Goal: Register for event/course

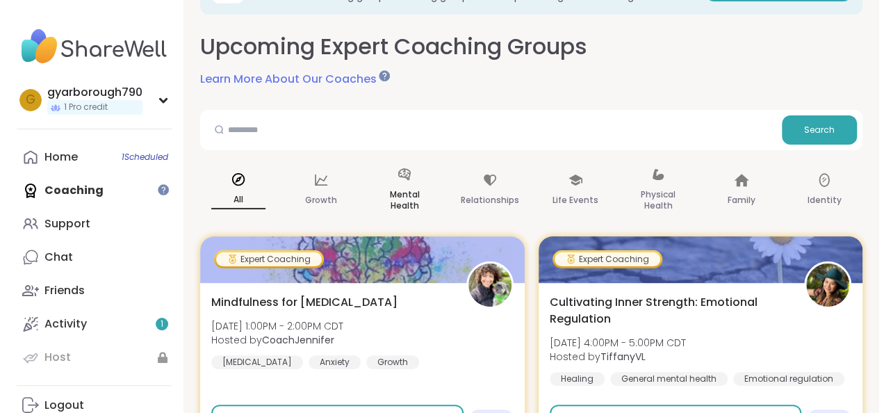
scroll to position [139, 0]
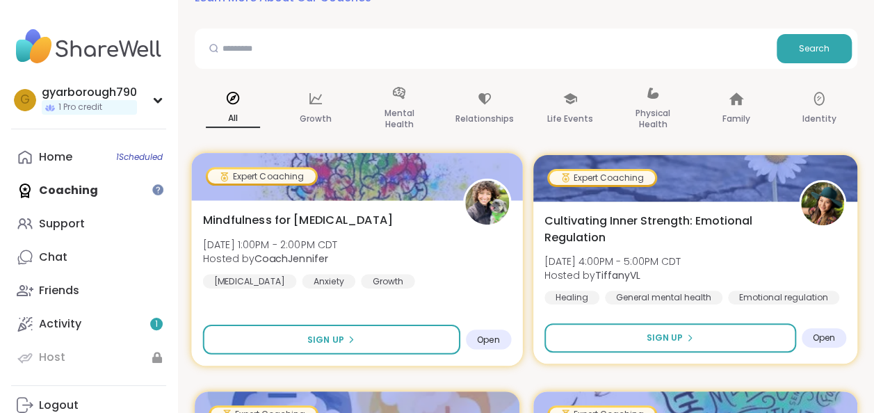
click at [489, 336] on span "Open" at bounding box center [488, 339] width 23 height 11
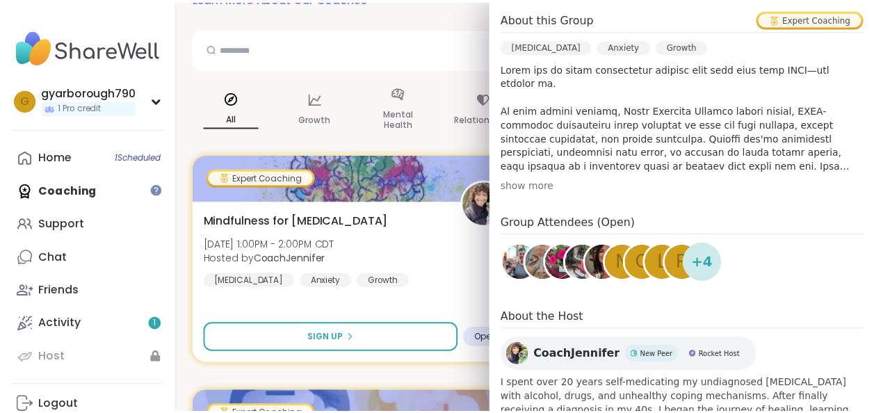
scroll to position [457, 0]
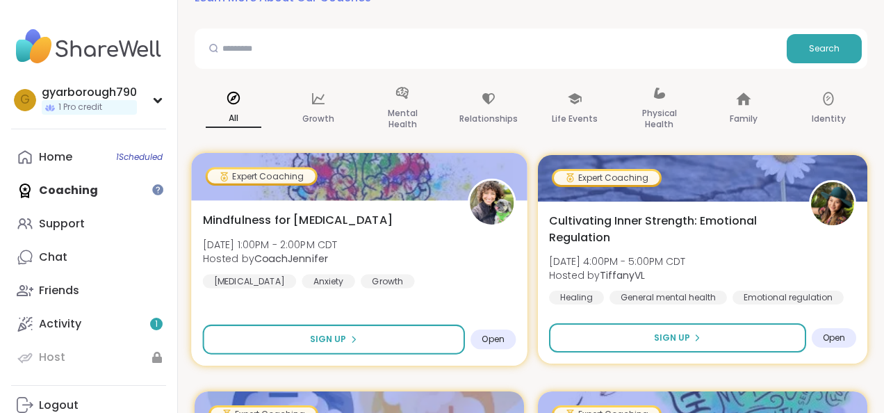
click at [375, 210] on div "Mindfulness for [MEDICAL_DATA] [DATE] 1:00PM - 2:00PM CDT Hosted by CoachJennif…" at bounding box center [359, 282] width 336 height 165
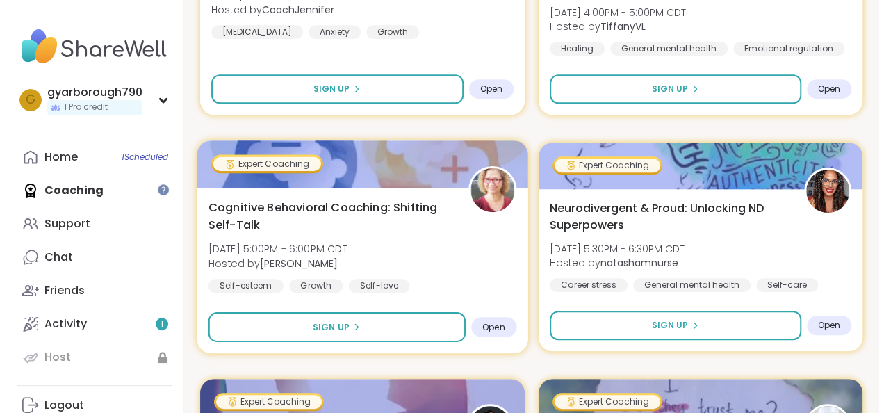
scroll to position [417, 0]
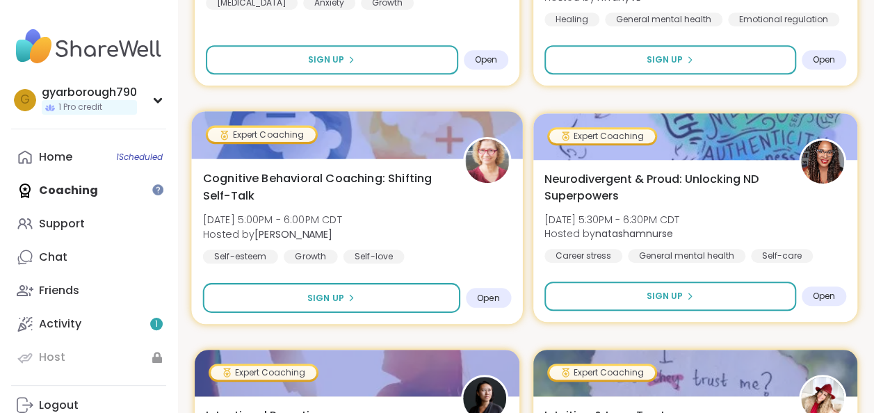
click at [491, 302] on span "Open" at bounding box center [488, 297] width 23 height 11
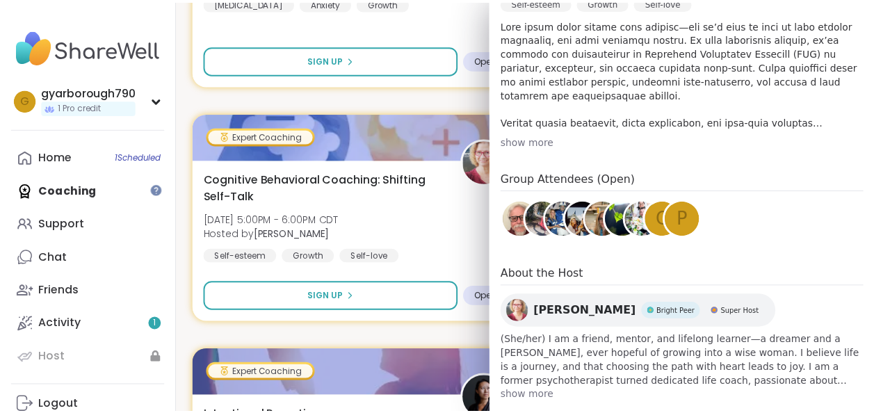
scroll to position [482, 0]
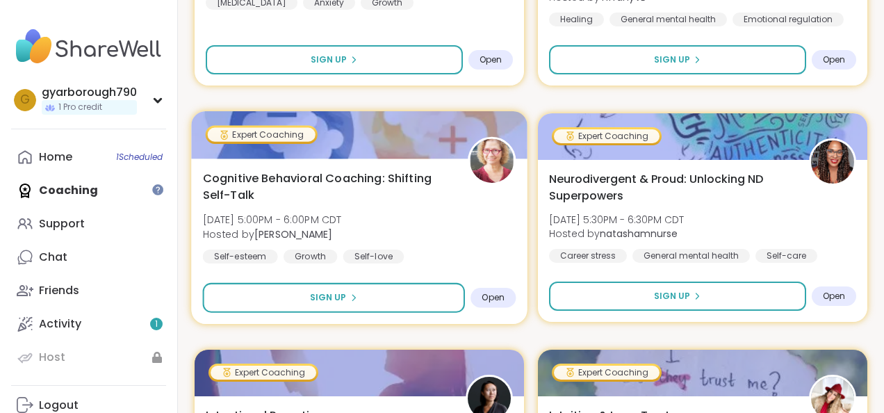
click at [446, 221] on div "Cognitive Behavioral Coaching: Shifting Self-Talk [DATE] 5:00PM - 6:00PM CDT Ho…" at bounding box center [359, 217] width 313 height 94
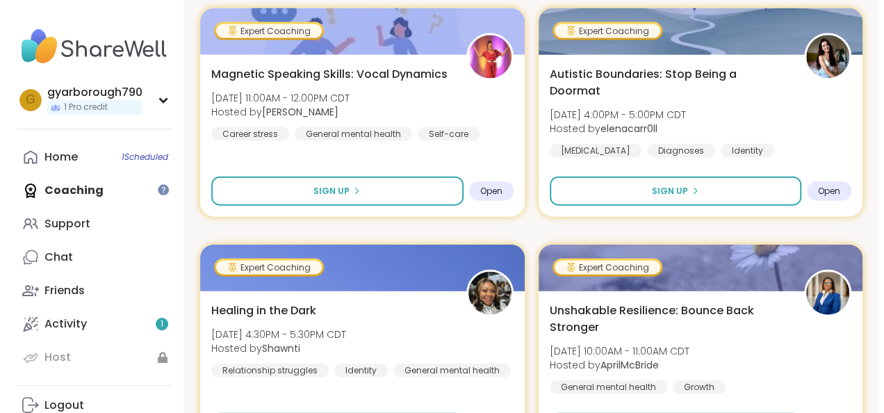
scroll to position [1529, 0]
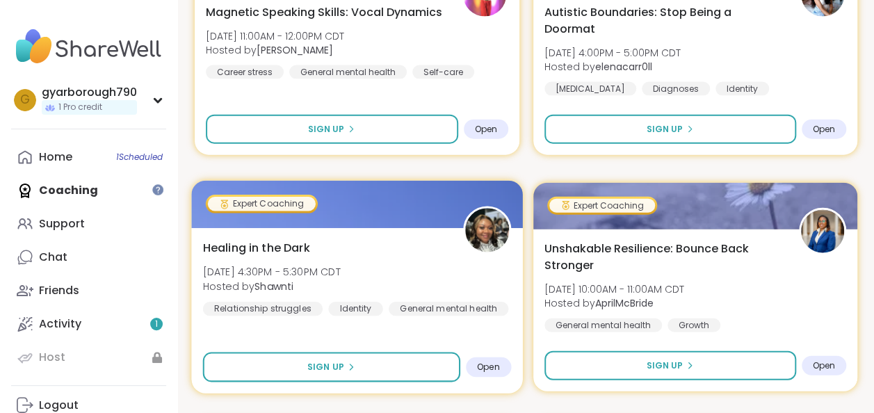
click at [489, 370] on span "Open" at bounding box center [488, 366] width 23 height 11
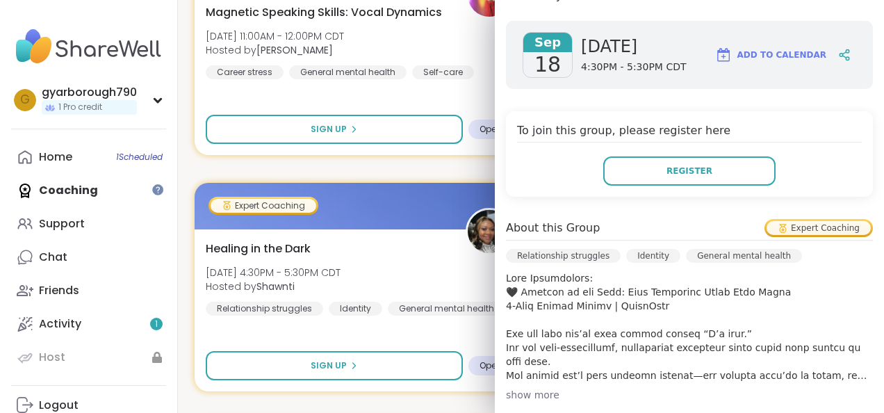
scroll to position [278, 0]
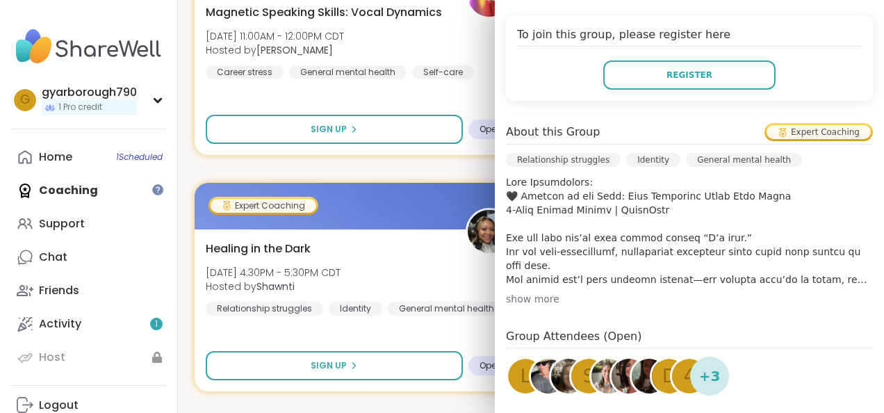
click at [519, 302] on div "show more" at bounding box center [689, 299] width 367 height 14
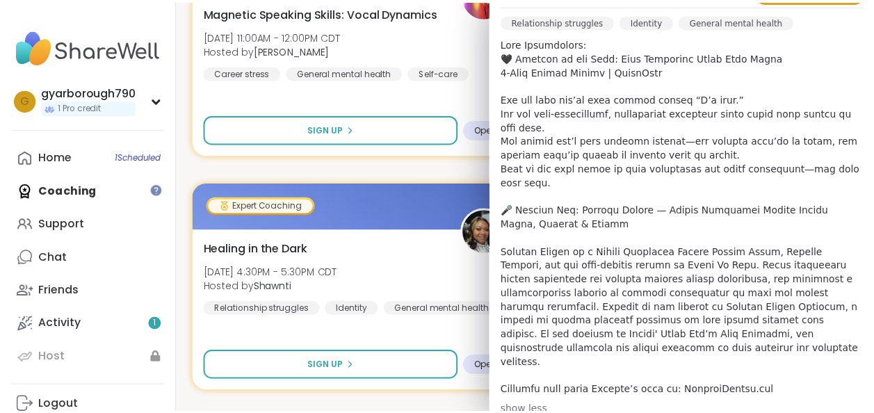
scroll to position [487, 0]
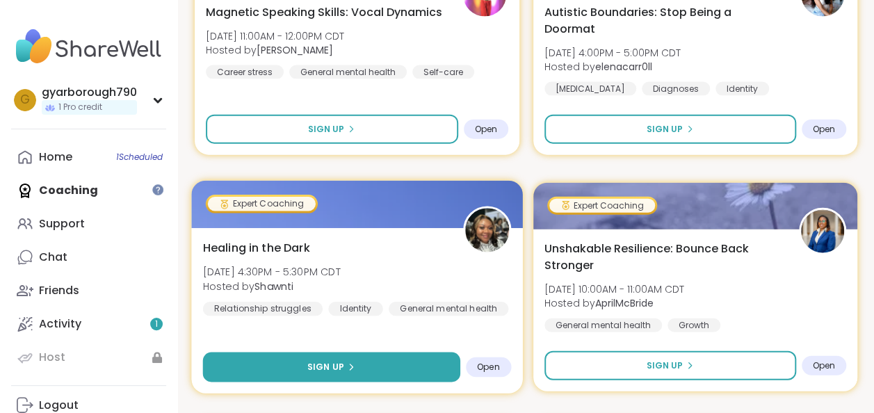
click at [384, 361] on button "Sign Up" at bounding box center [331, 367] width 257 height 30
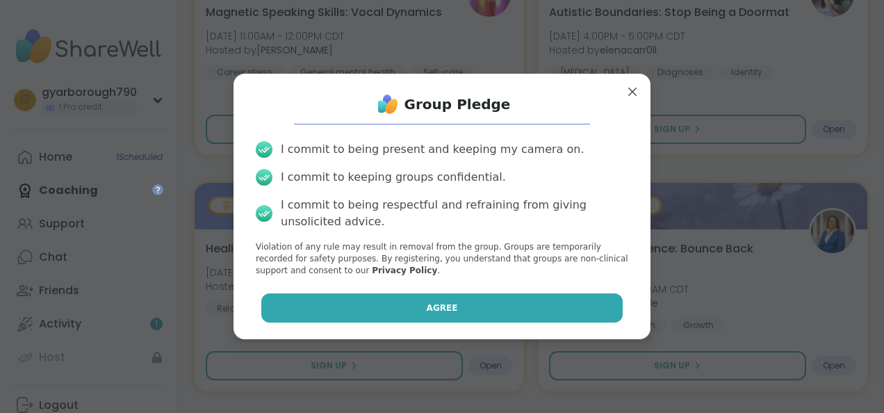
click at [409, 309] on button "Agree" at bounding box center [442, 307] width 362 height 29
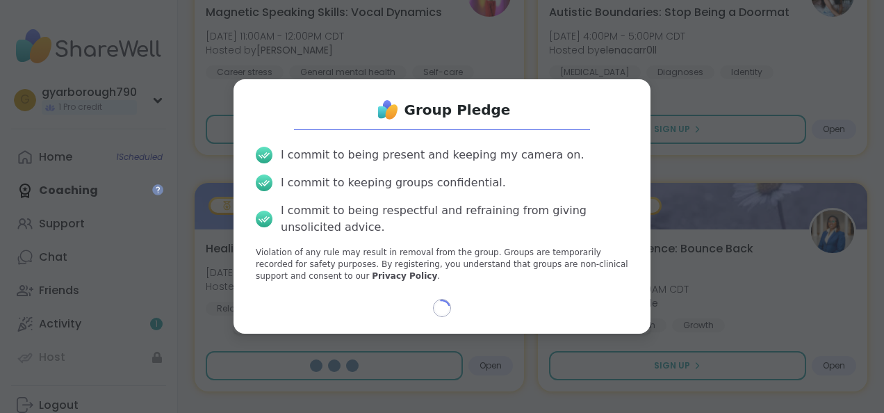
select select "**"
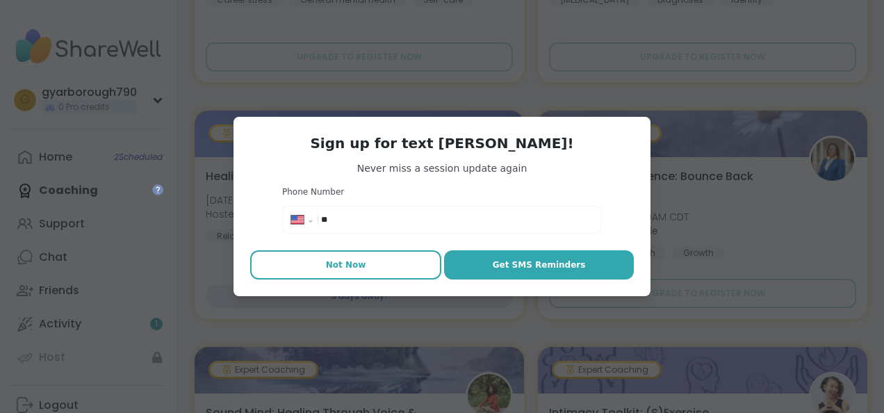
click at [346, 256] on button "Not Now" at bounding box center [345, 264] width 191 height 29
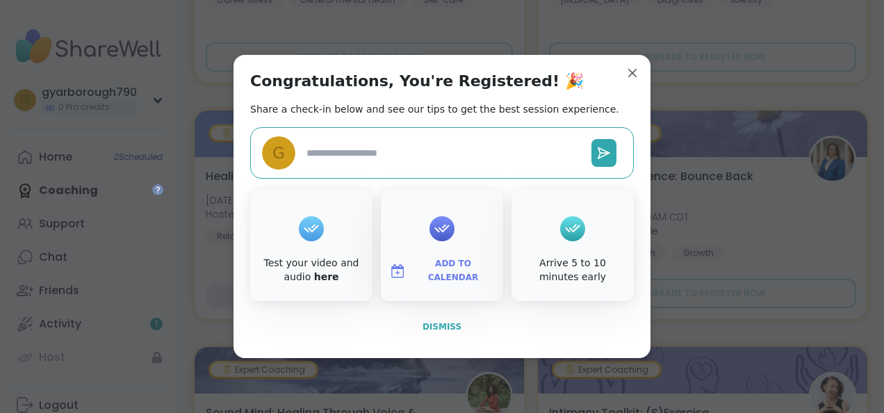
click at [439, 326] on span "Dismiss" at bounding box center [442, 327] width 39 height 10
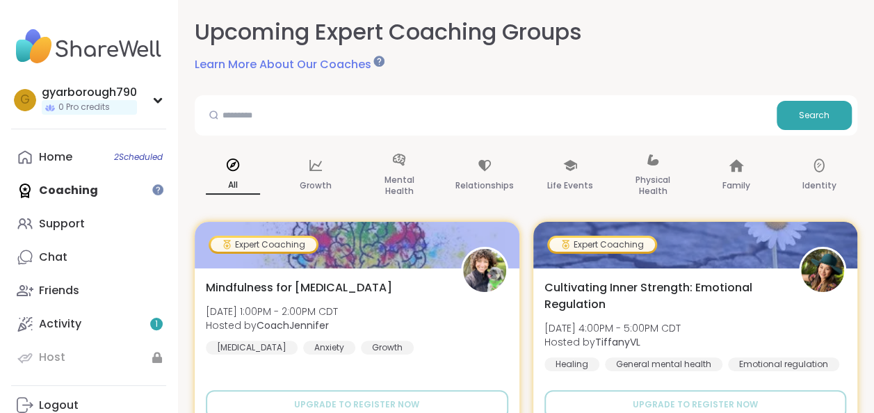
scroll to position [139, 0]
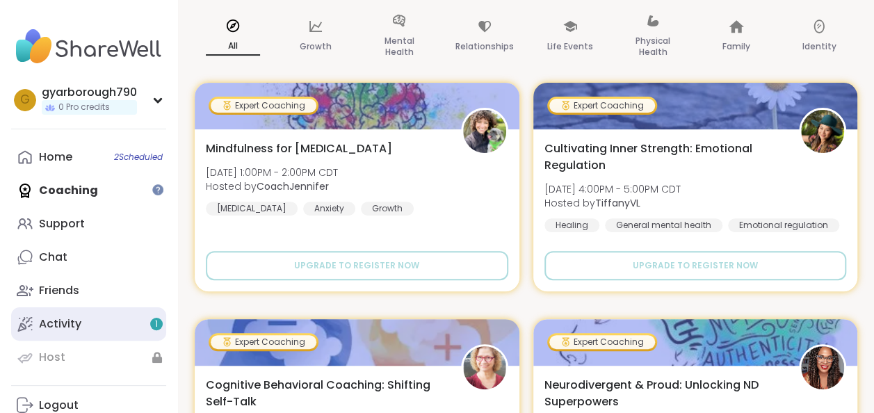
click at [44, 323] on div "Activity 1" at bounding box center [60, 323] width 42 height 15
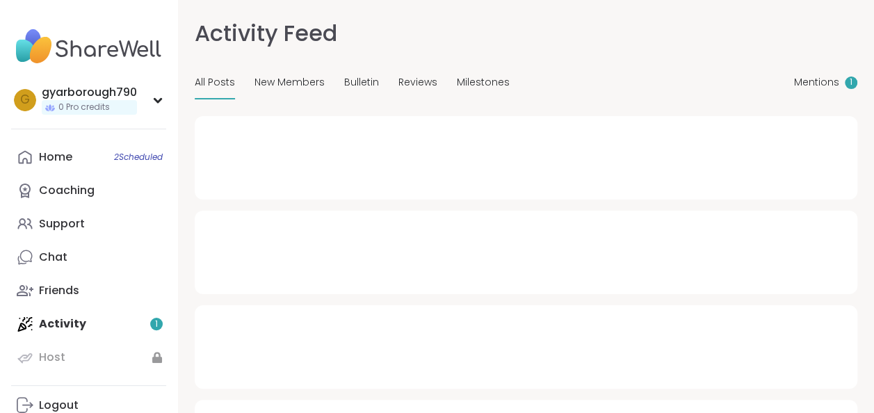
type textarea "*"
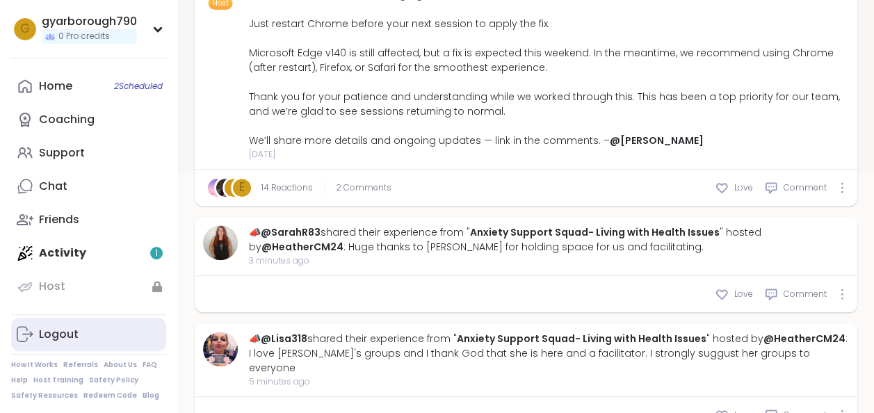
scroll to position [278, 0]
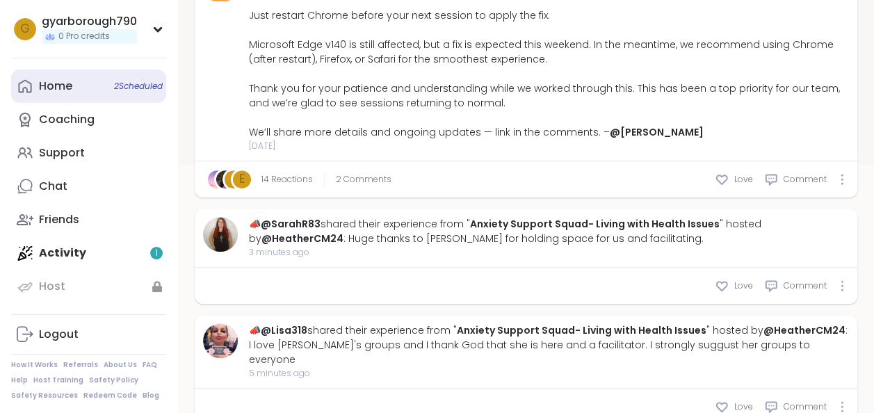
click at [91, 91] on link "Home 2 Scheduled" at bounding box center [88, 86] width 155 height 33
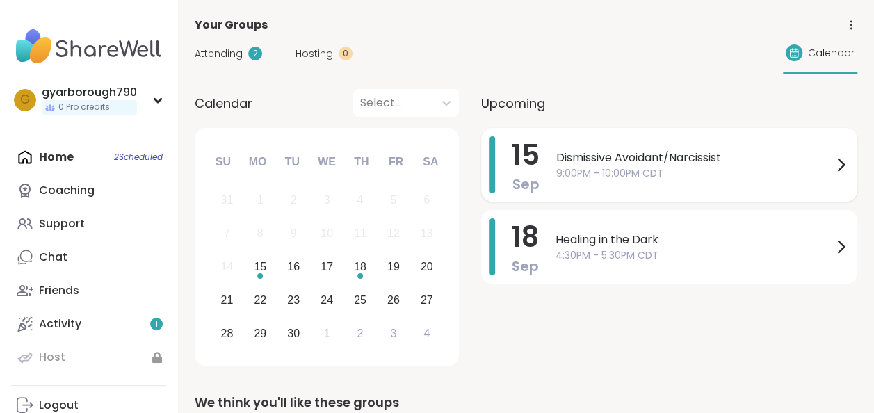
click at [584, 163] on span "Dismissive Avoidant/Narcissist" at bounding box center [694, 157] width 276 height 17
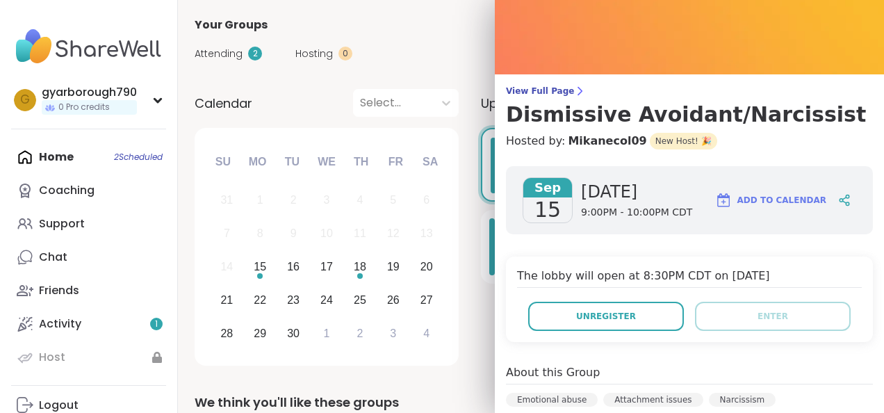
scroll to position [6, 0]
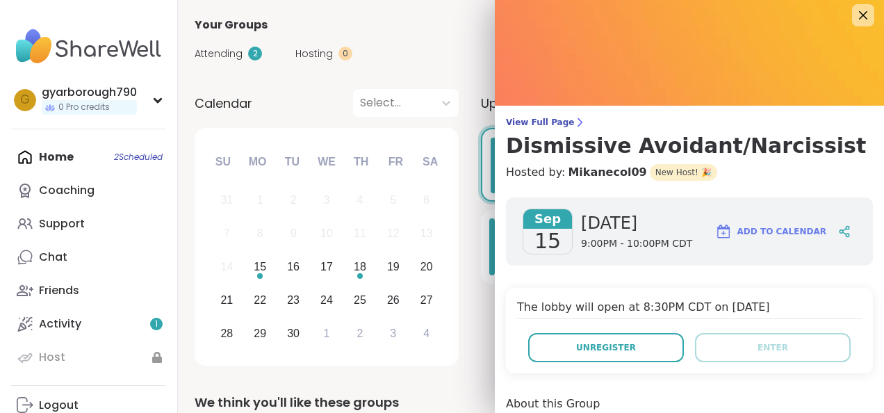
click at [766, 231] on span "Add to Calendar" at bounding box center [781, 231] width 89 height 13
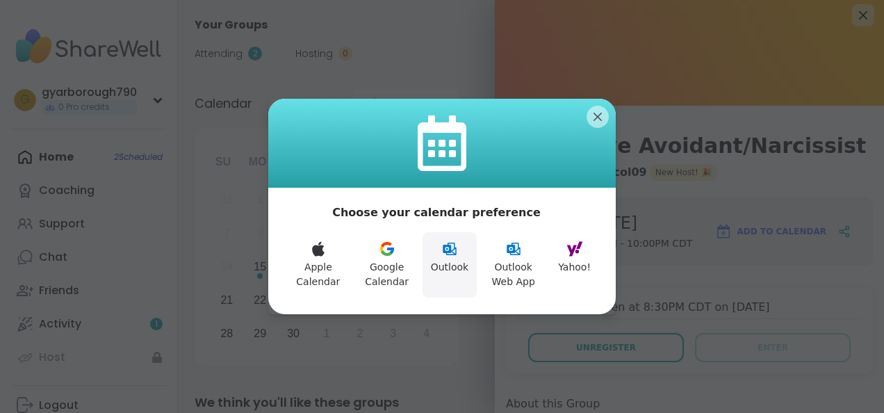
click at [448, 254] on icon at bounding box center [450, 249] width 14 height 13
